Goal: Transaction & Acquisition: Subscribe to service/newsletter

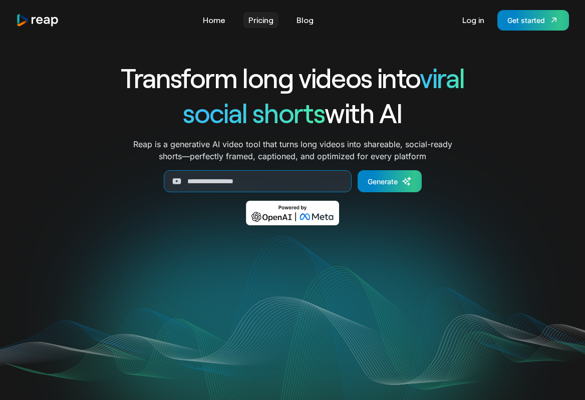
click at [255, 25] on link "Pricing" at bounding box center [260, 20] width 35 height 16
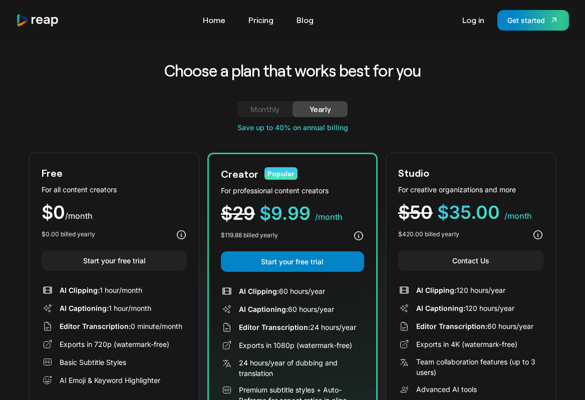
click at [52, 22] on img "home" at bounding box center [37, 21] width 43 height 14
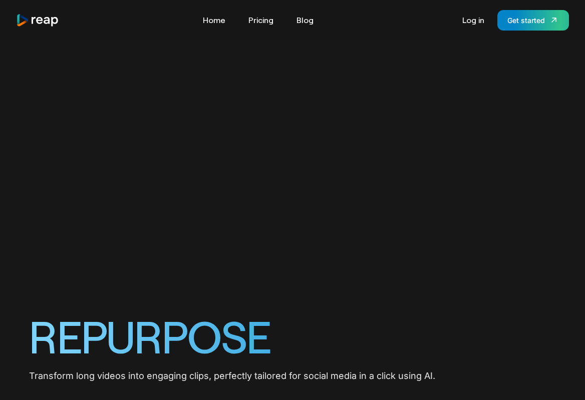
scroll to position [594, 0]
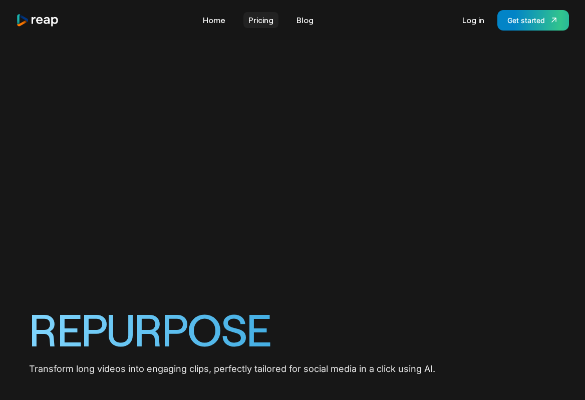
click at [264, 12] on link "Pricing" at bounding box center [260, 20] width 35 height 16
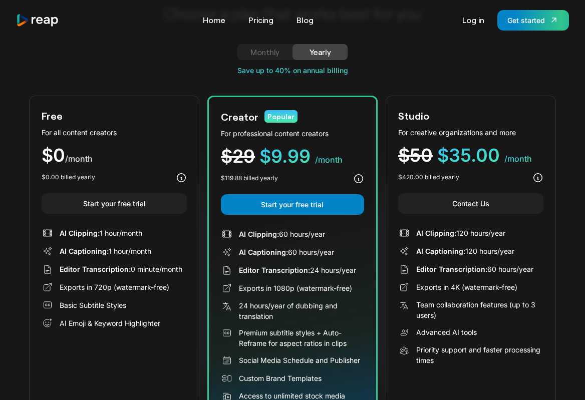
scroll to position [13, 0]
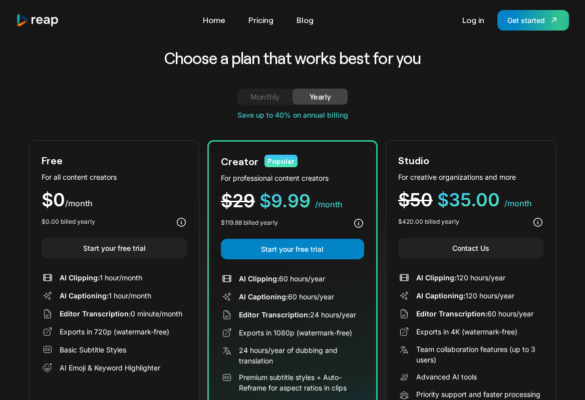
click at [274, 98] on div "Monthly" at bounding box center [264, 97] width 31 height 12
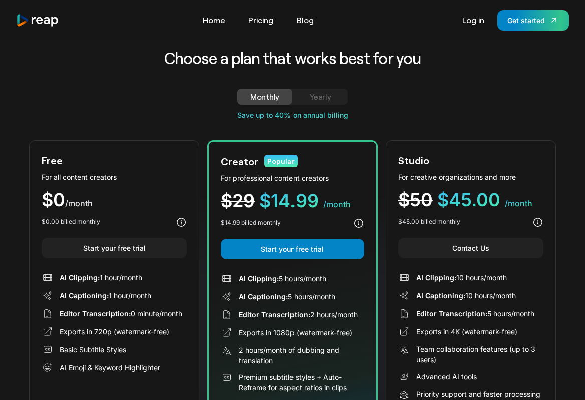
click at [324, 97] on div "Yearly" at bounding box center [320, 97] width 31 height 12
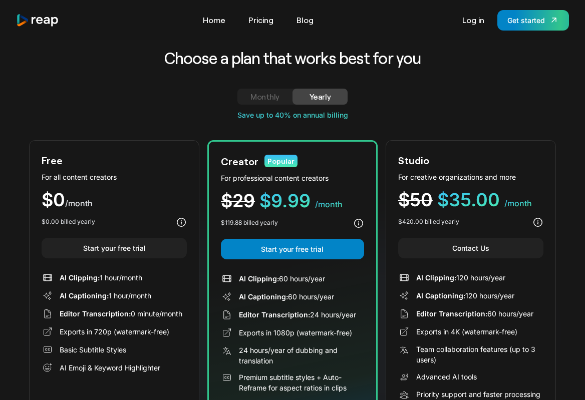
click at [280, 96] on div "Monthly" at bounding box center [264, 97] width 31 height 12
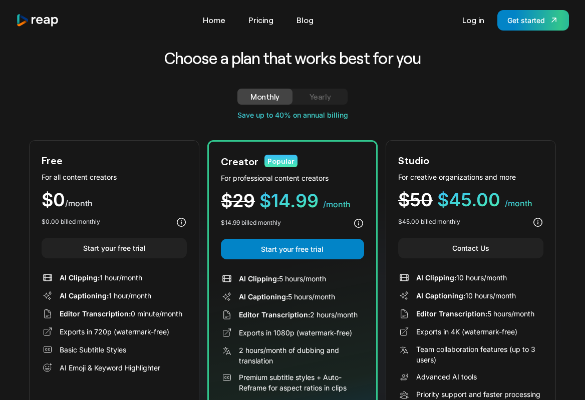
click at [319, 95] on div "Yearly" at bounding box center [320, 97] width 31 height 12
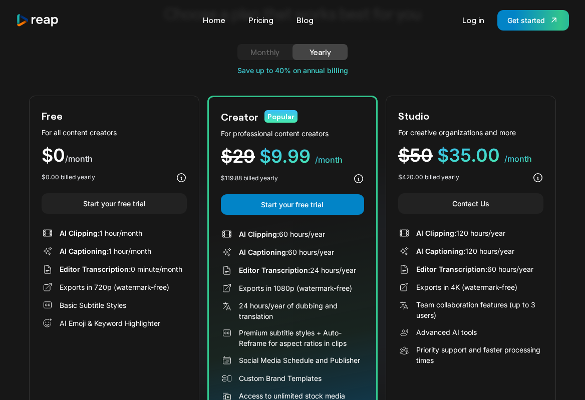
scroll to position [48, 0]
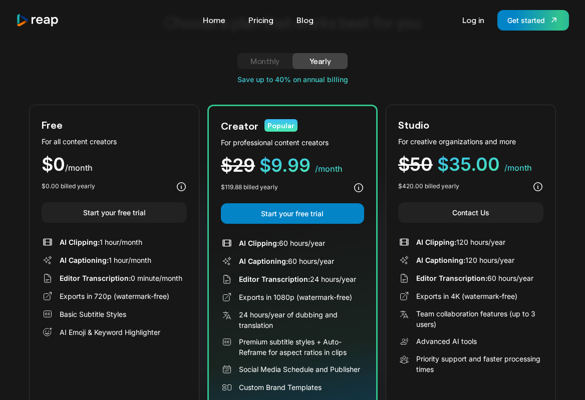
click at [275, 62] on div "Monthly" at bounding box center [264, 61] width 31 height 12
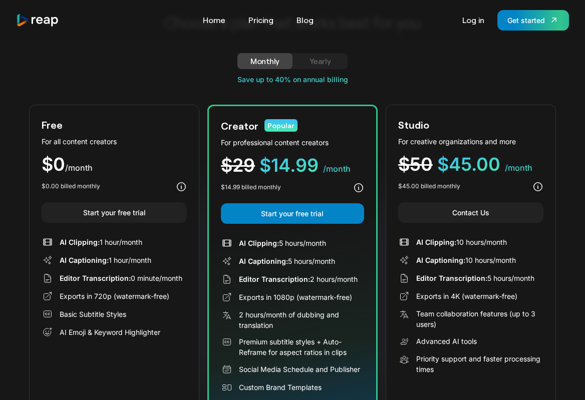
click at [314, 62] on div "Yearly" at bounding box center [320, 61] width 31 height 12
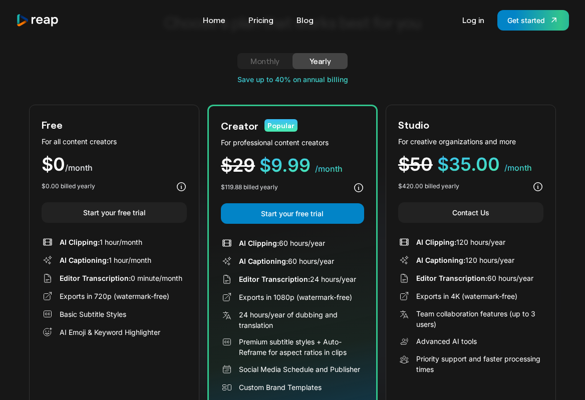
click at [266, 61] on div "Monthly" at bounding box center [264, 61] width 31 height 12
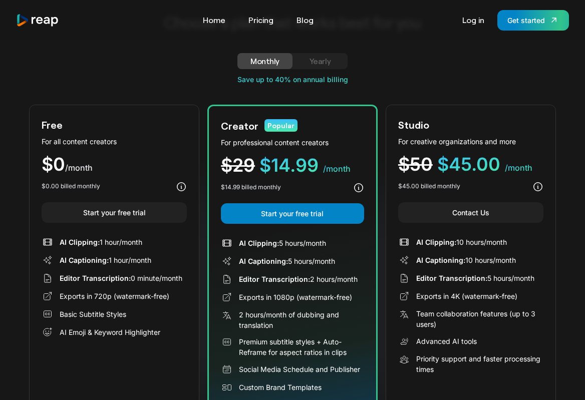
click at [316, 62] on div "Yearly" at bounding box center [320, 61] width 31 height 12
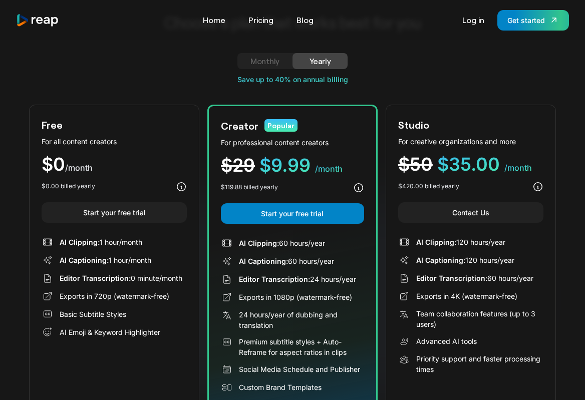
click at [284, 62] on link "Monthly" at bounding box center [264, 61] width 55 height 16
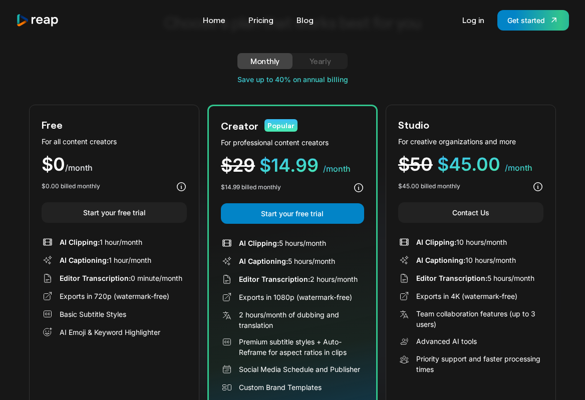
click at [332, 61] on div "Yearly" at bounding box center [320, 61] width 31 height 12
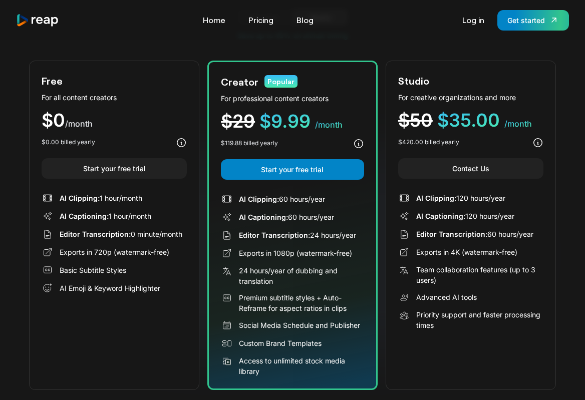
scroll to position [91, 0]
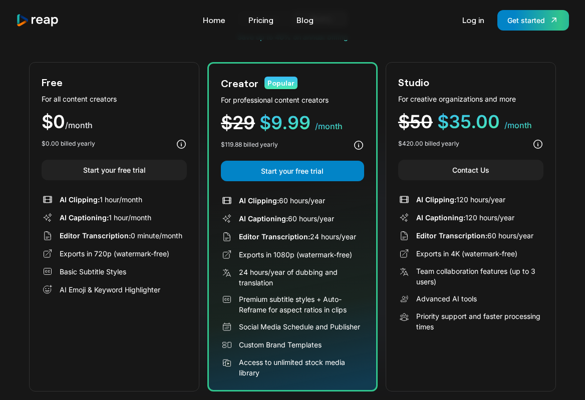
drag, startPoint x: 278, startPoint y: 199, endPoint x: 338, endPoint y: 204, distance: 60.3
click at [338, 204] on div "AI Clipping: 60 hours/year" at bounding box center [292, 201] width 143 height 12
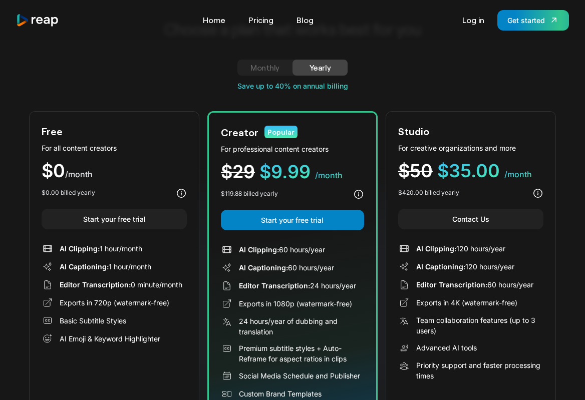
scroll to position [26, 0]
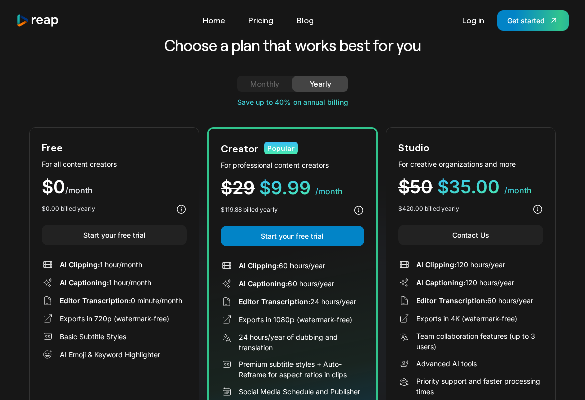
click at [275, 91] on link "Monthly" at bounding box center [264, 84] width 55 height 16
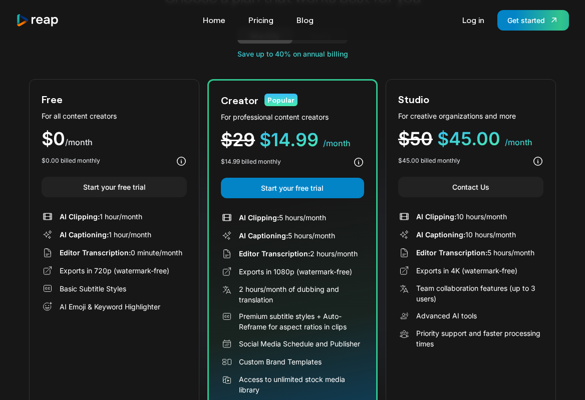
scroll to position [71, 0]
